Goal: Task Accomplishment & Management: Use online tool/utility

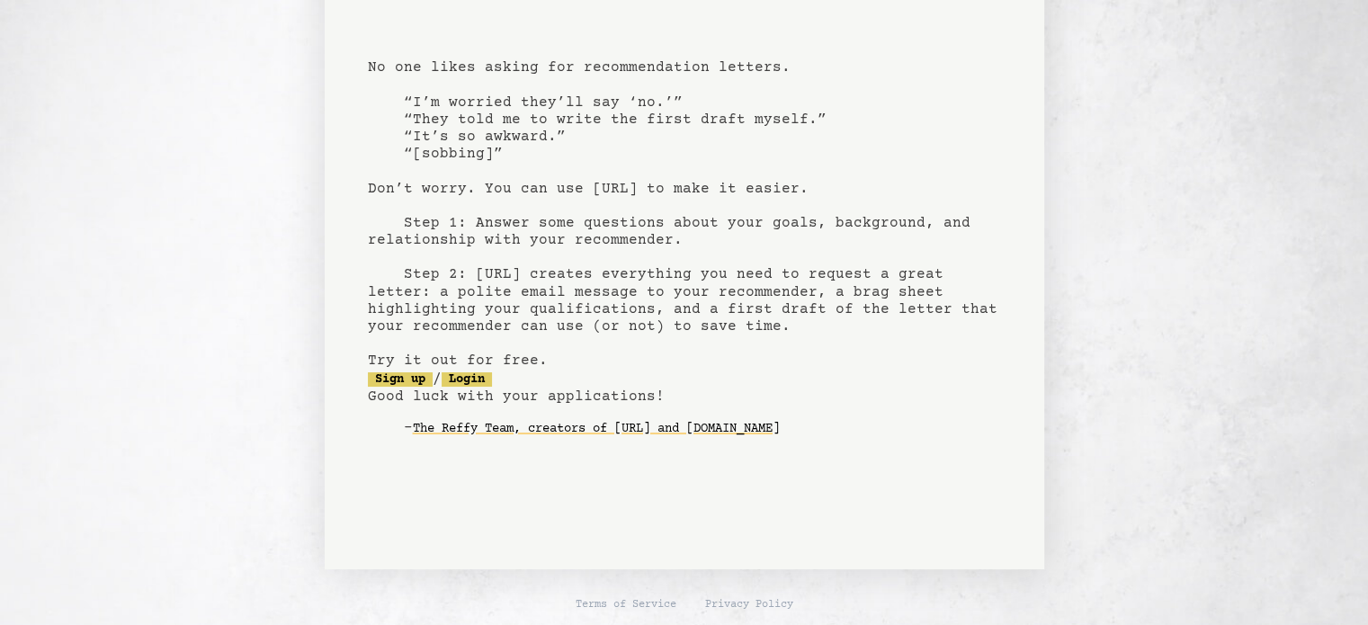
scroll to position [107, 0]
click at [380, 380] on link "Sign up" at bounding box center [400, 378] width 65 height 14
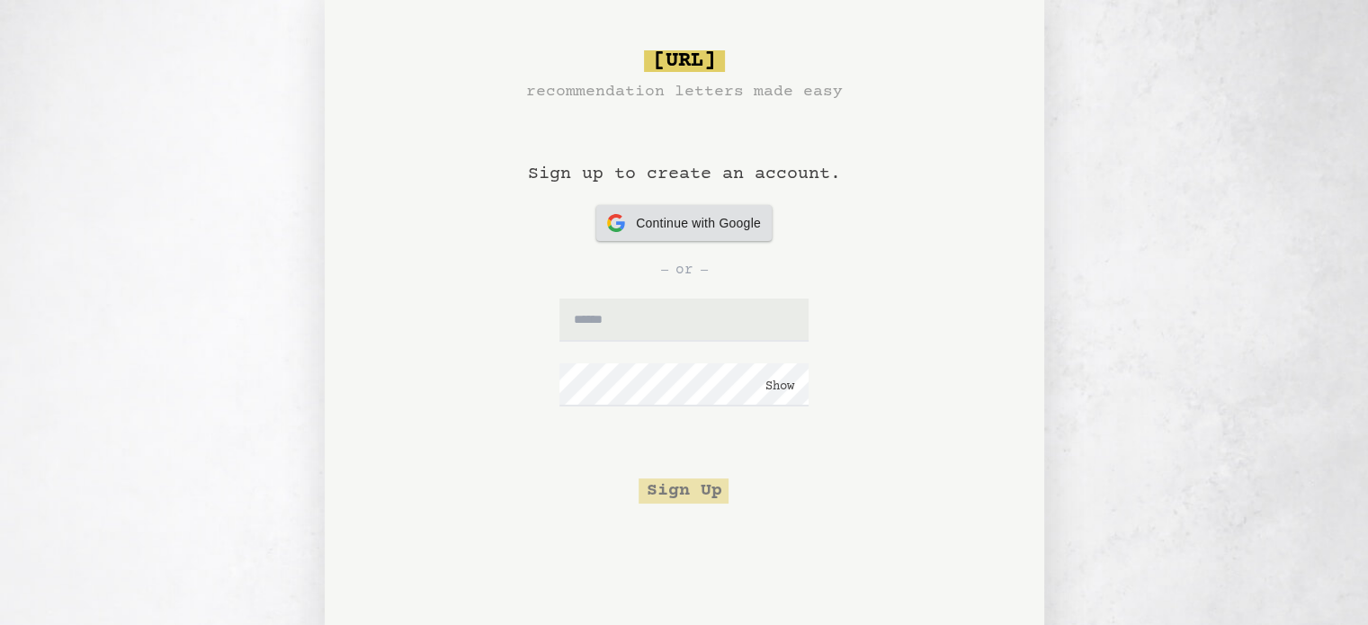
click at [723, 225] on span "Continue with Google" at bounding box center [698, 223] width 125 height 19
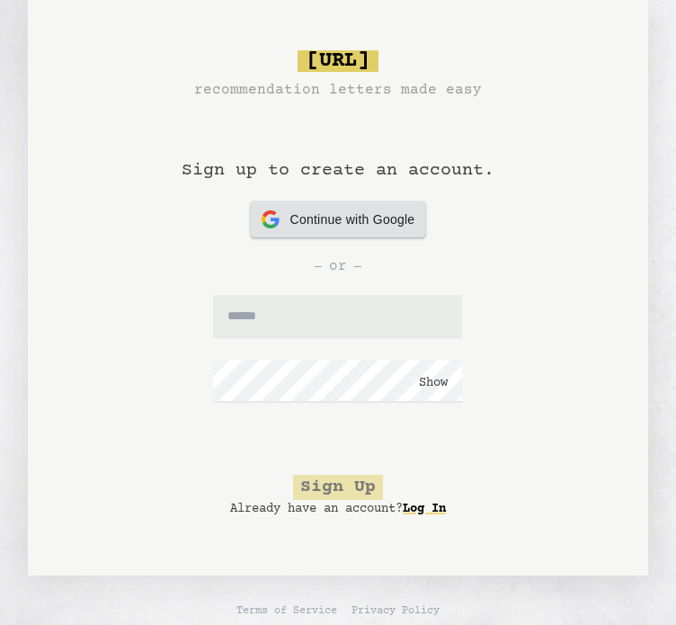
click at [367, 219] on span "Continue with Google" at bounding box center [352, 219] width 125 height 19
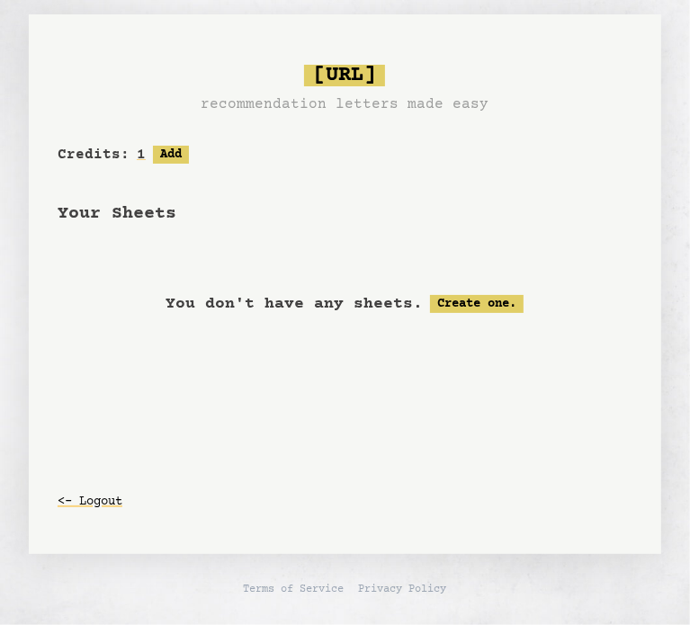
click at [394, 341] on div "bragsheet.ai recommendation letters made easy Your Sheets Credits: 1 Free: 1, P…" at bounding box center [345, 284] width 632 height 540
click at [174, 149] on button "Add" at bounding box center [171, 155] width 36 height 18
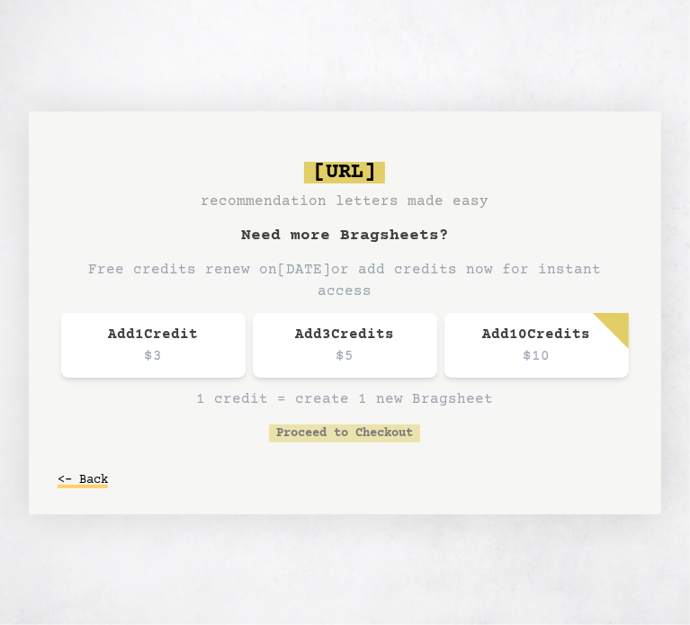
click at [86, 481] on button "<- Back" at bounding box center [83, 480] width 50 height 32
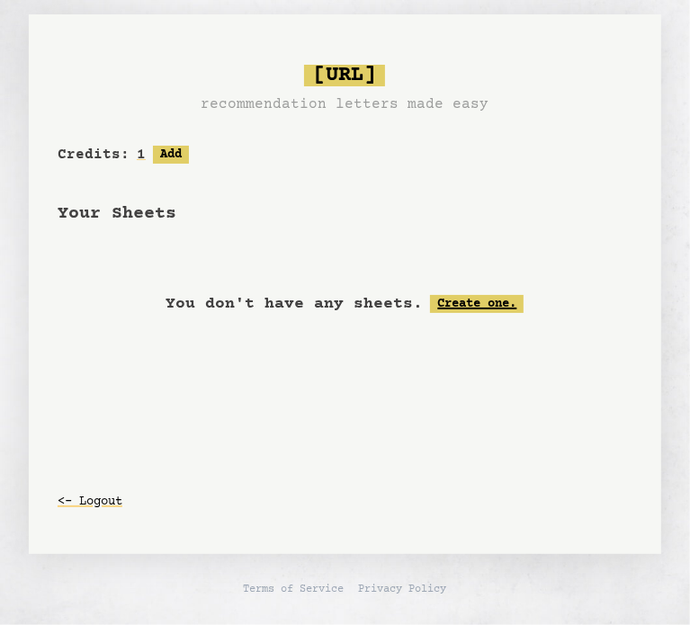
click at [508, 308] on link "Create one." at bounding box center [477, 304] width 94 height 18
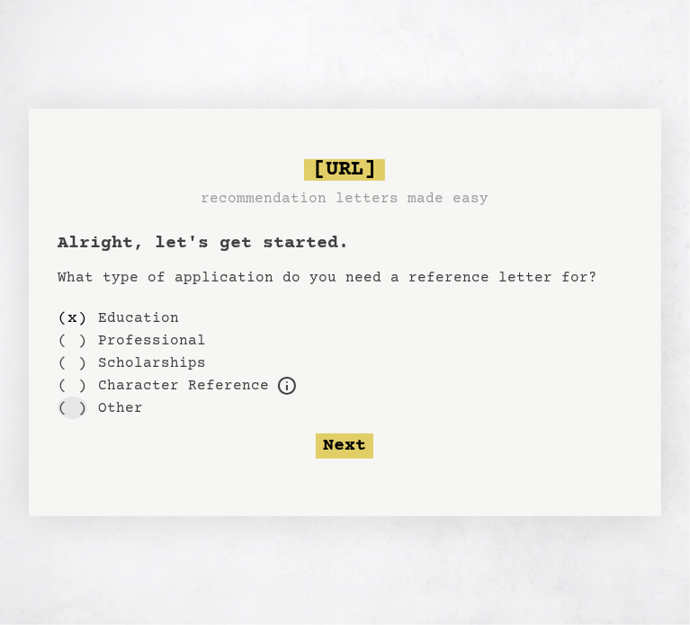
click at [81, 402] on div "( )" at bounding box center [73, 408] width 30 height 22
click at [353, 456] on button "Next" at bounding box center [345, 445] width 58 height 25
